Goal: Task Accomplishment & Management: Use online tool/utility

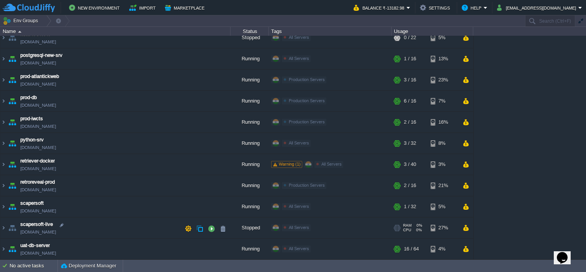
scroll to position [155, 0]
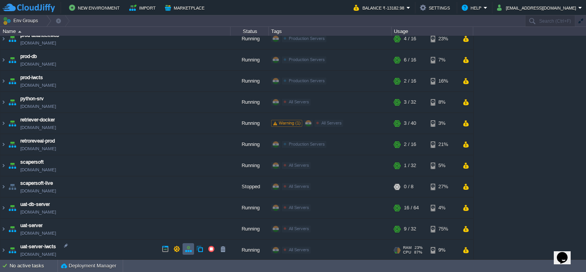
click at [193, 253] on td at bounding box center [189, 249] width 12 height 12
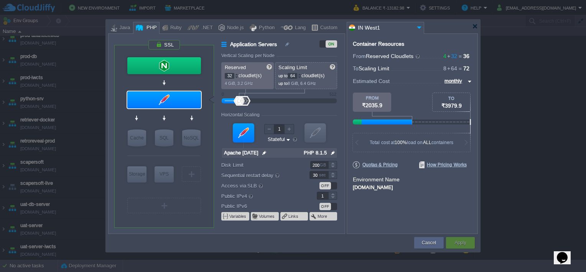
type input "NGINX 1.28.0"
click at [183, 61] on div at bounding box center [164, 65] width 74 height 17
type input "Load Balancer"
type input "4"
type input "8"
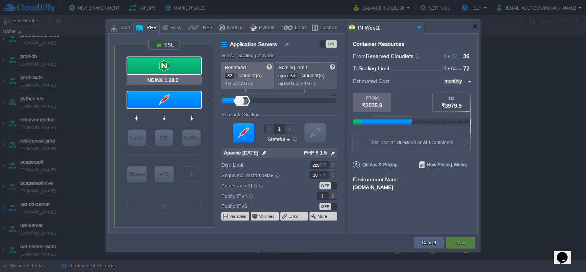
type input "NGINX 1.28.0"
type input "null"
type input "1.28.0-almalin..."
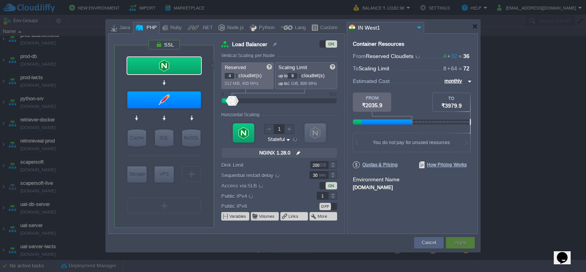
type input "Apache [DATE]"
click at [188, 101] on div at bounding box center [164, 99] width 74 height 17
type input "Application Servers"
type input "32"
type input "64"
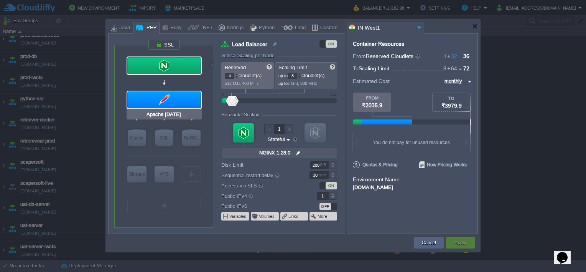
type input "Apache [DATE]"
type input "null"
type input "PHP 8.1.5"
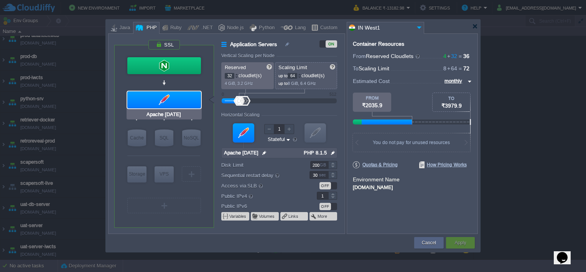
type input "NGINX 1.28.0"
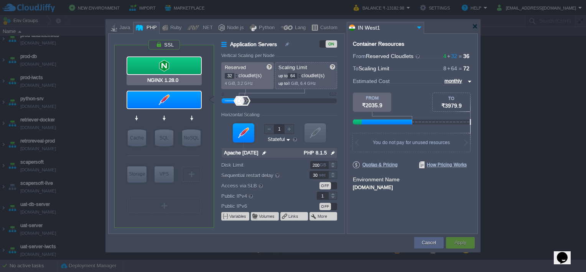
click at [187, 63] on div at bounding box center [164, 65] width 74 height 17
type input "Load Balancer"
type input "4"
type input "8"
type input "NGINX 1.28.0"
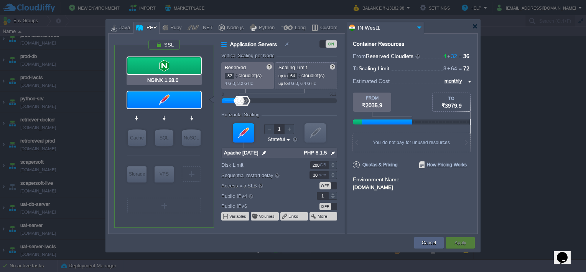
type input "null"
type input "1.28.0-almalin..."
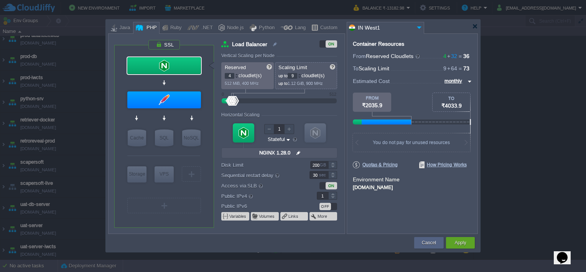
click at [300, 74] on div at bounding box center [300, 74] width 4 height 3
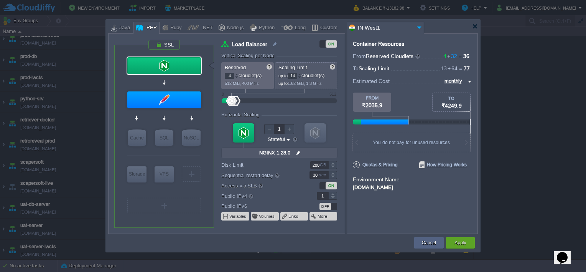
click at [300, 74] on div at bounding box center [300, 74] width 4 height 3
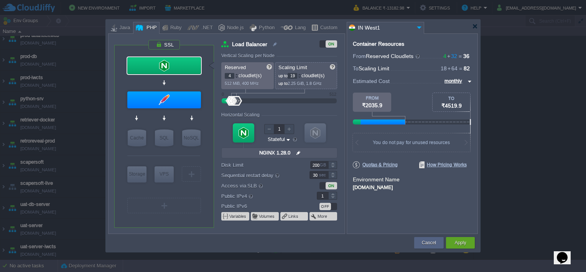
click at [300, 74] on div at bounding box center [300, 74] width 4 height 3
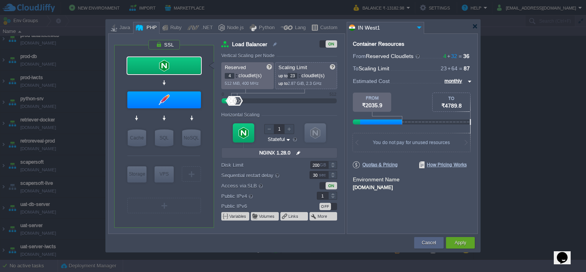
type input "24"
click at [300, 74] on div at bounding box center [300, 74] width 4 height 3
type input "Apache [DATE]"
click at [186, 102] on div at bounding box center [164, 99] width 74 height 17
type input "Application Servers"
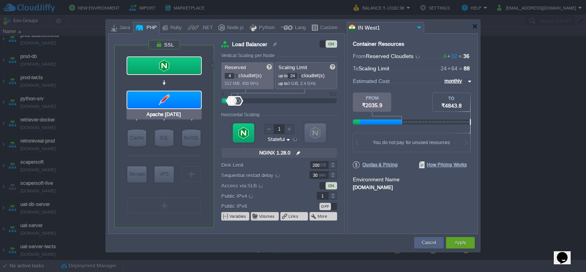
type input "32"
type input "64"
type input "Apache [DATE]"
type input "null"
type input "PHP 8.1.5"
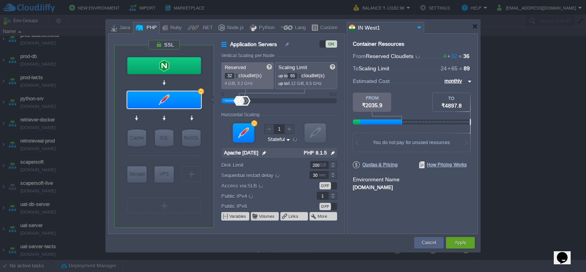
click at [302, 73] on div at bounding box center [300, 74] width 4 height 3
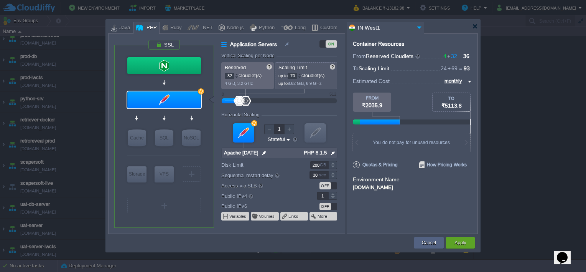
click at [302, 73] on div at bounding box center [300, 74] width 4 height 3
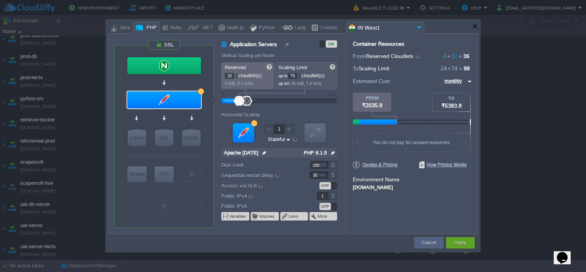
click at [302, 73] on div at bounding box center [300, 74] width 4 height 3
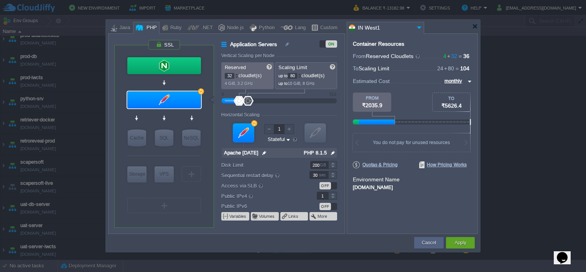
click at [302, 73] on div at bounding box center [300, 74] width 4 height 3
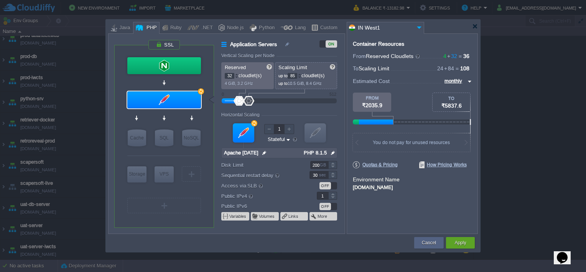
click at [302, 73] on div at bounding box center [300, 74] width 4 height 3
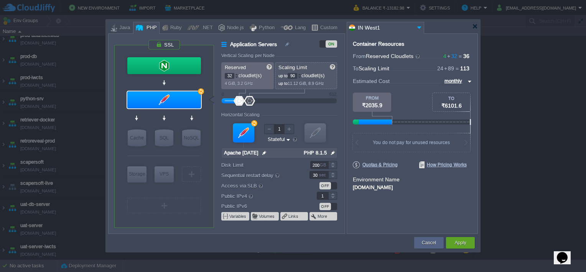
click at [302, 73] on div at bounding box center [300, 74] width 4 height 3
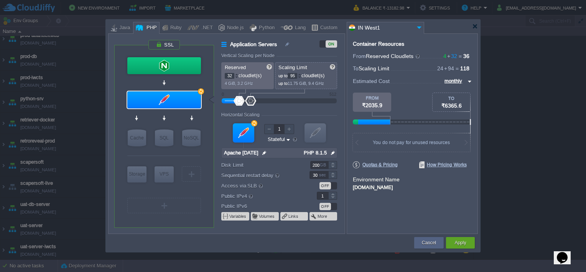
click at [302, 73] on div at bounding box center [300, 74] width 4 height 3
click at [302, 77] on div at bounding box center [300, 77] width 4 height 3
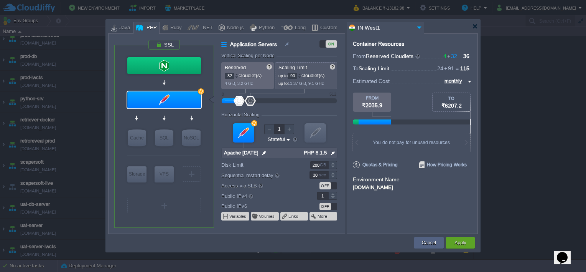
click at [302, 77] on div at bounding box center [300, 77] width 4 height 3
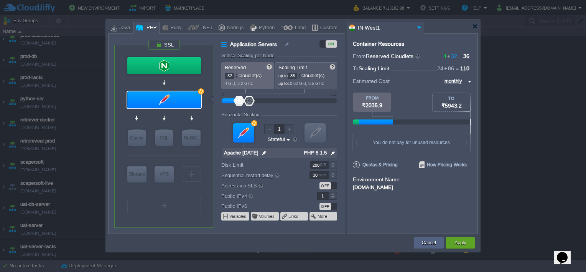
click at [302, 77] on div at bounding box center [300, 77] width 4 height 3
type input "84"
click at [302, 77] on div at bounding box center [300, 77] width 4 height 3
click at [456, 241] on button "Apply" at bounding box center [461, 243] width 12 height 8
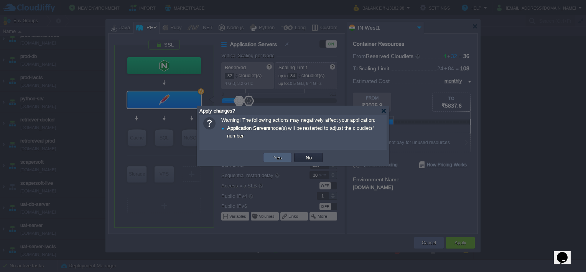
click at [284, 154] on td "Yes" at bounding box center [277, 157] width 29 height 9
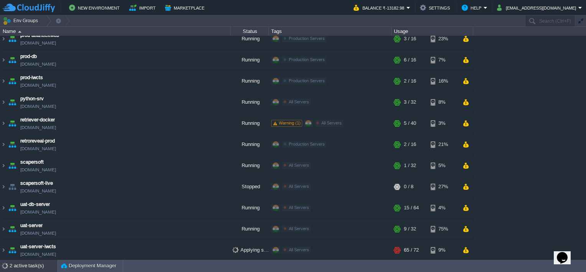
click at [32, 267] on div "2 active task(s)" at bounding box center [34, 265] width 48 height 12
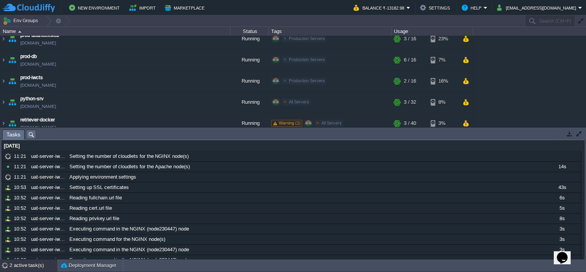
click at [567, 130] on button "button" at bounding box center [569, 133] width 7 height 7
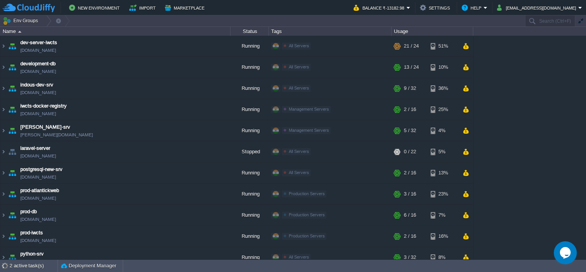
scroll to position [155, 0]
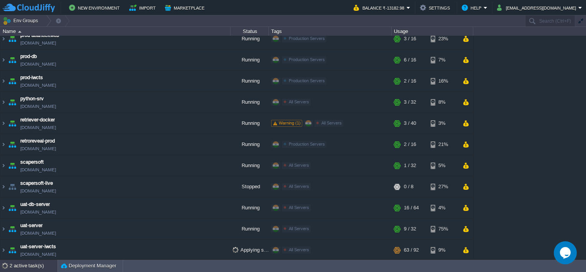
click at [16, 267] on div "2 active task(s)" at bounding box center [34, 265] width 48 height 12
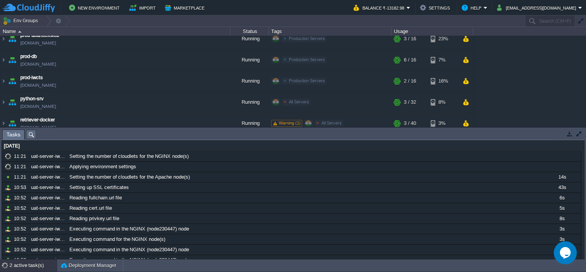
click at [569, 131] on button "button" at bounding box center [569, 133] width 7 height 7
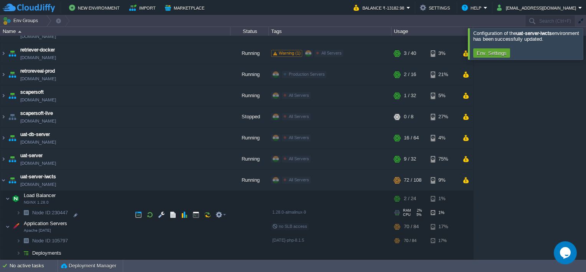
scroll to position [222, 0]
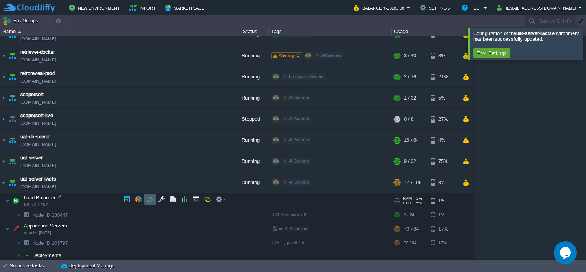
click at [151, 203] on td at bounding box center [150, 199] width 12 height 12
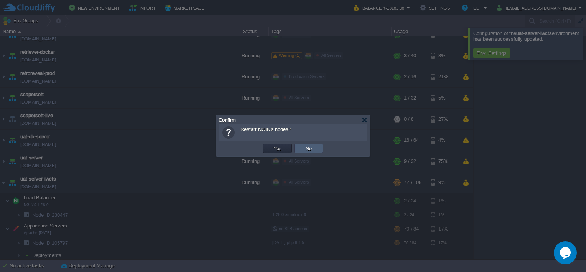
click at [318, 148] on td "No" at bounding box center [308, 147] width 29 height 9
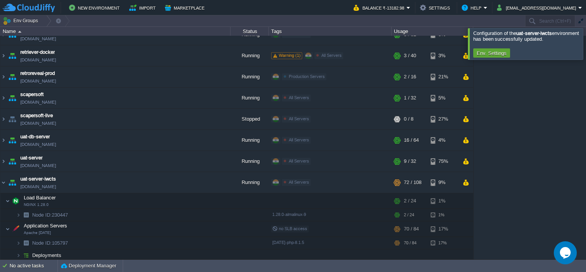
click at [586, 48] on div at bounding box center [595, 43] width 0 height 31
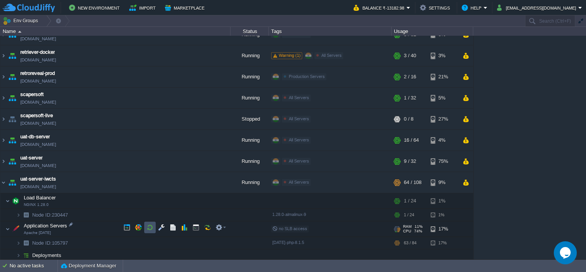
click at [147, 229] on button "button" at bounding box center [150, 227] width 7 height 7
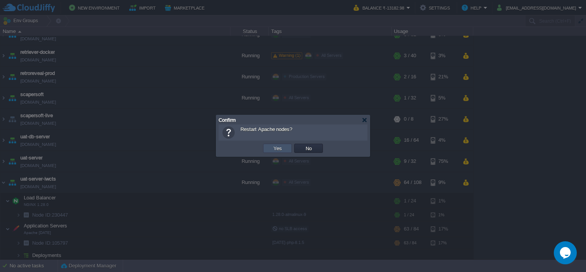
click at [283, 149] on button "Yes" at bounding box center [277, 148] width 13 height 7
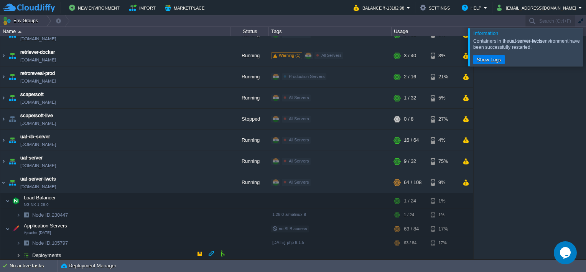
click at [17, 253] on img at bounding box center [18, 255] width 5 height 12
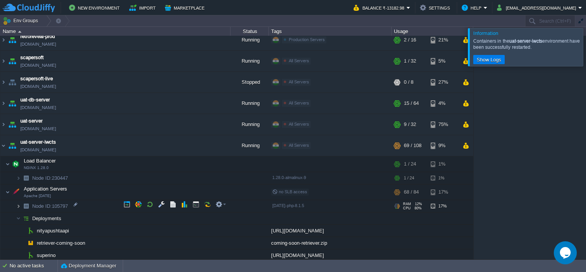
click at [19, 204] on img at bounding box center [18, 206] width 5 height 12
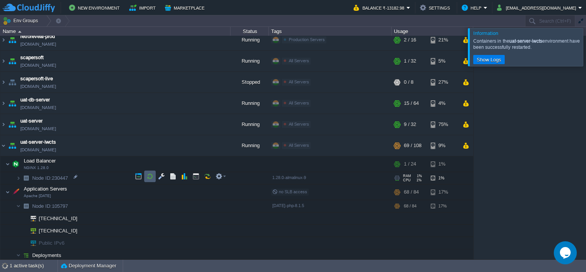
click at [153, 176] on td at bounding box center [150, 176] width 12 height 12
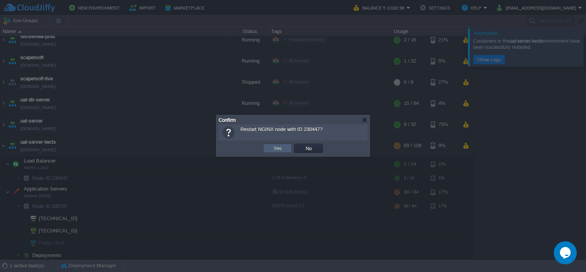
click at [272, 145] on button "Yes" at bounding box center [277, 148] width 13 height 7
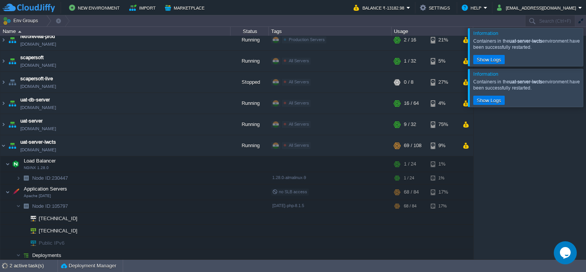
click at [586, 51] on div at bounding box center [595, 47] width 0 height 38
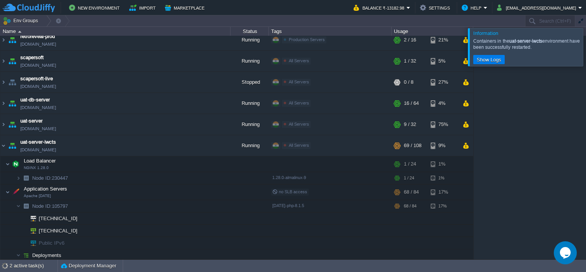
click at [586, 51] on div at bounding box center [595, 47] width 0 height 38
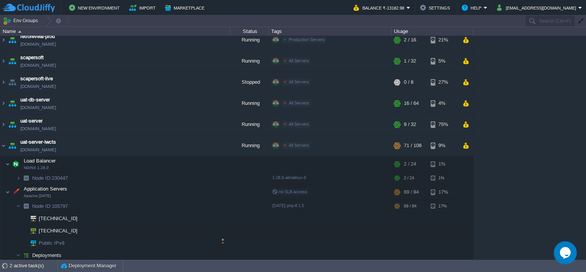
scroll to position [296, 0]
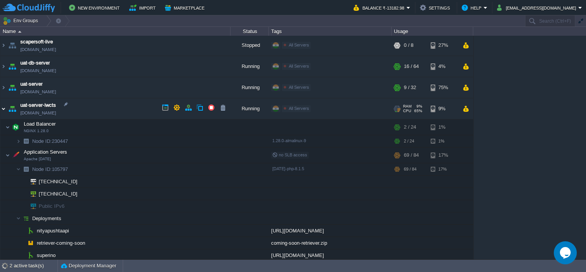
click at [5, 107] on img at bounding box center [3, 108] width 6 height 21
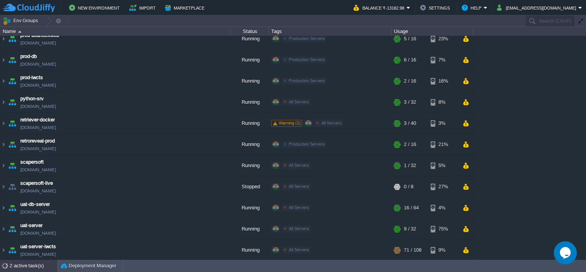
click at [25, 265] on div "2 active task(s)" at bounding box center [34, 265] width 48 height 12
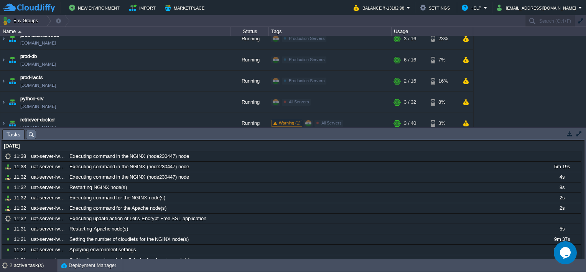
click at [568, 137] on td at bounding box center [570, 133] width 10 height 9
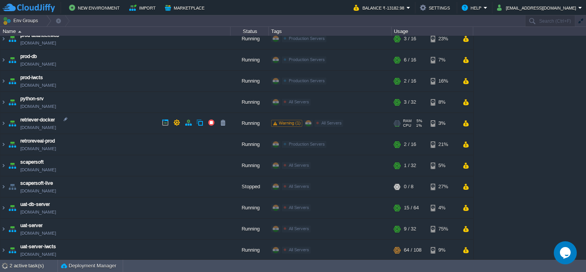
click at [108, 127] on td "retriever-docker retriever-docker.cloudjiffy.net" at bounding box center [115, 123] width 230 height 21
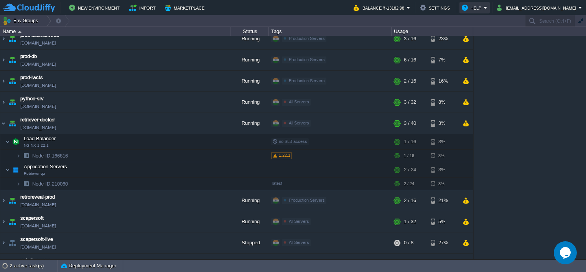
click at [484, 10] on button "Help" at bounding box center [473, 7] width 22 height 9
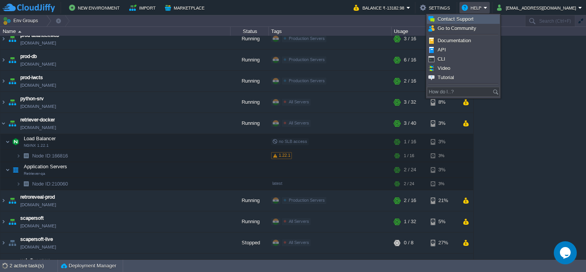
click at [460, 21] on span "Contact Support" at bounding box center [456, 19] width 36 height 6
